Goal: Find specific page/section: Find specific page/section

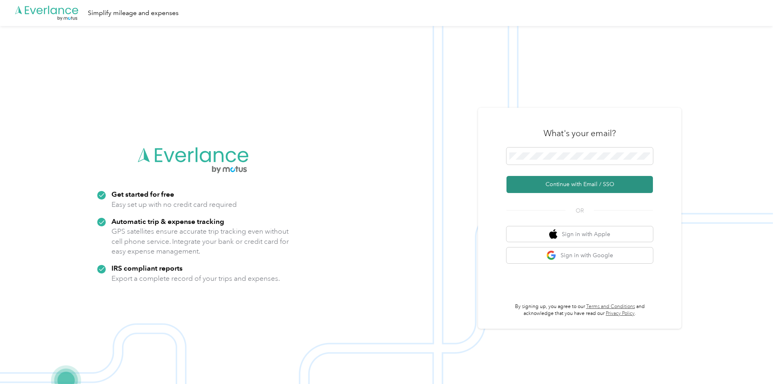
click at [587, 183] on button "Continue with Email / SSO" at bounding box center [580, 184] width 146 height 17
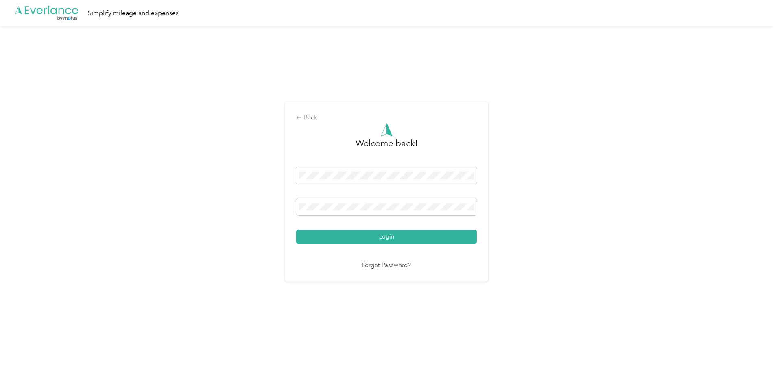
click at [400, 237] on button "Login" at bounding box center [386, 237] width 181 height 14
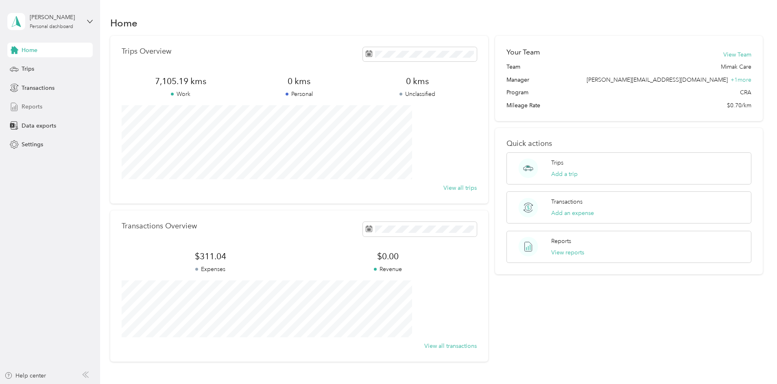
click at [32, 105] on span "Reports" at bounding box center [32, 107] width 21 height 9
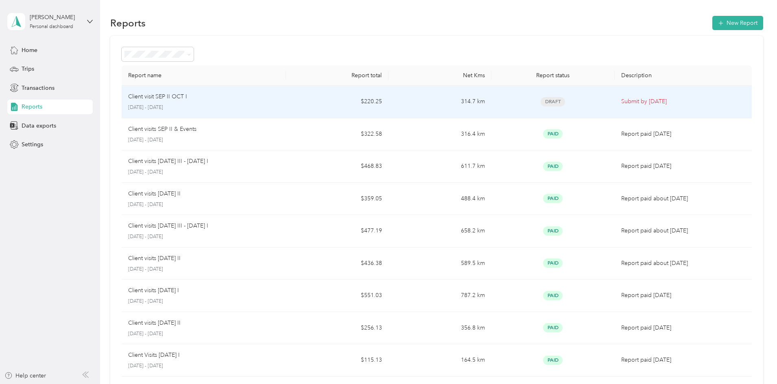
click at [187, 94] on p "Client visit SEP II OCT I" at bounding box center [157, 96] width 59 height 9
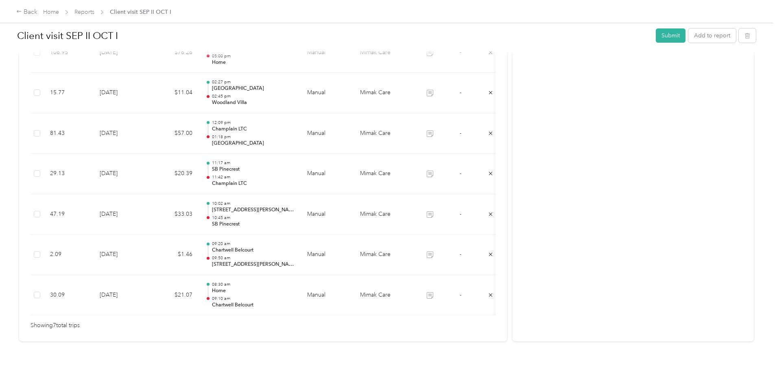
scroll to position [269, 0]
